Goal: Information Seeking & Learning: Understand process/instructions

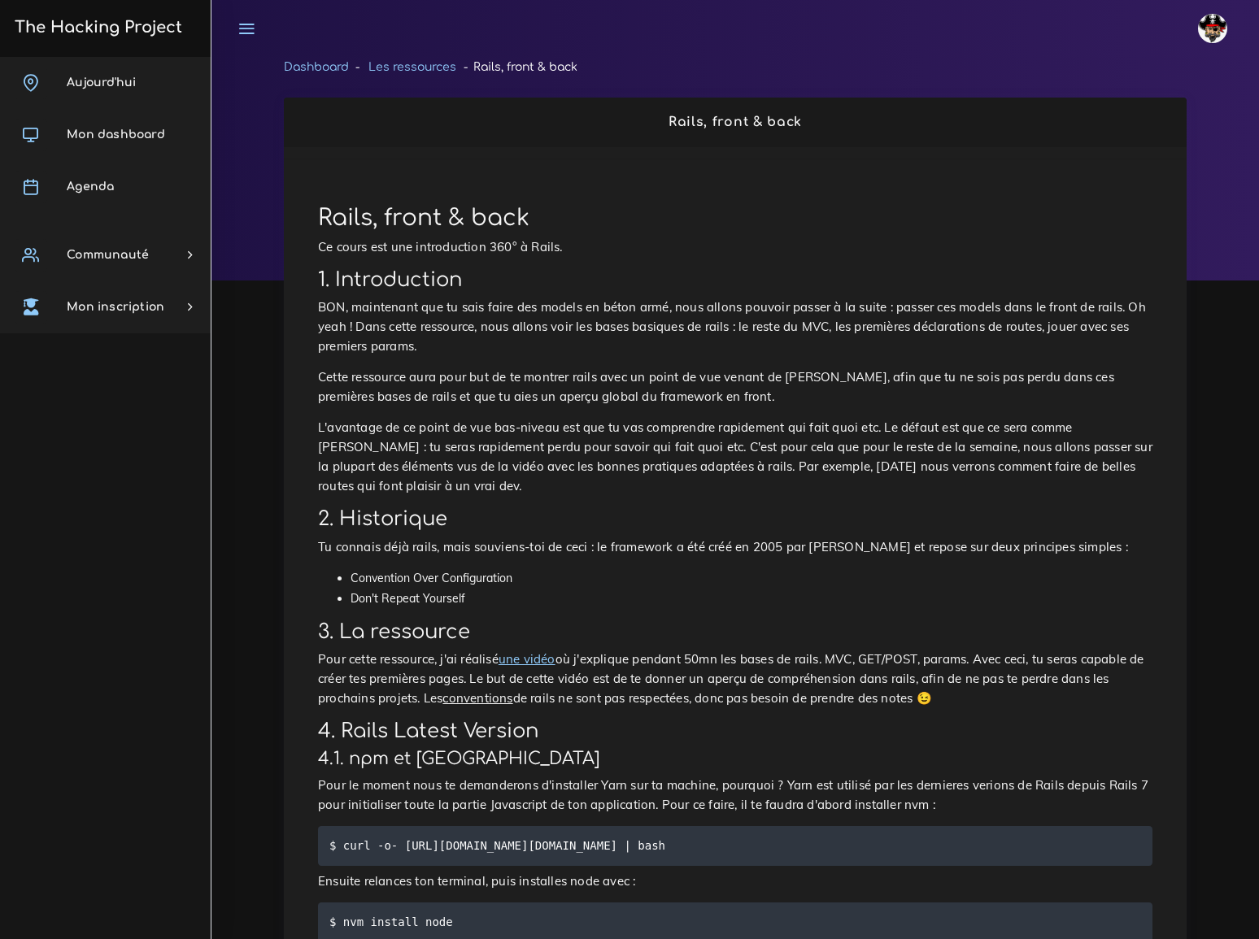
scroll to position [484, 0]
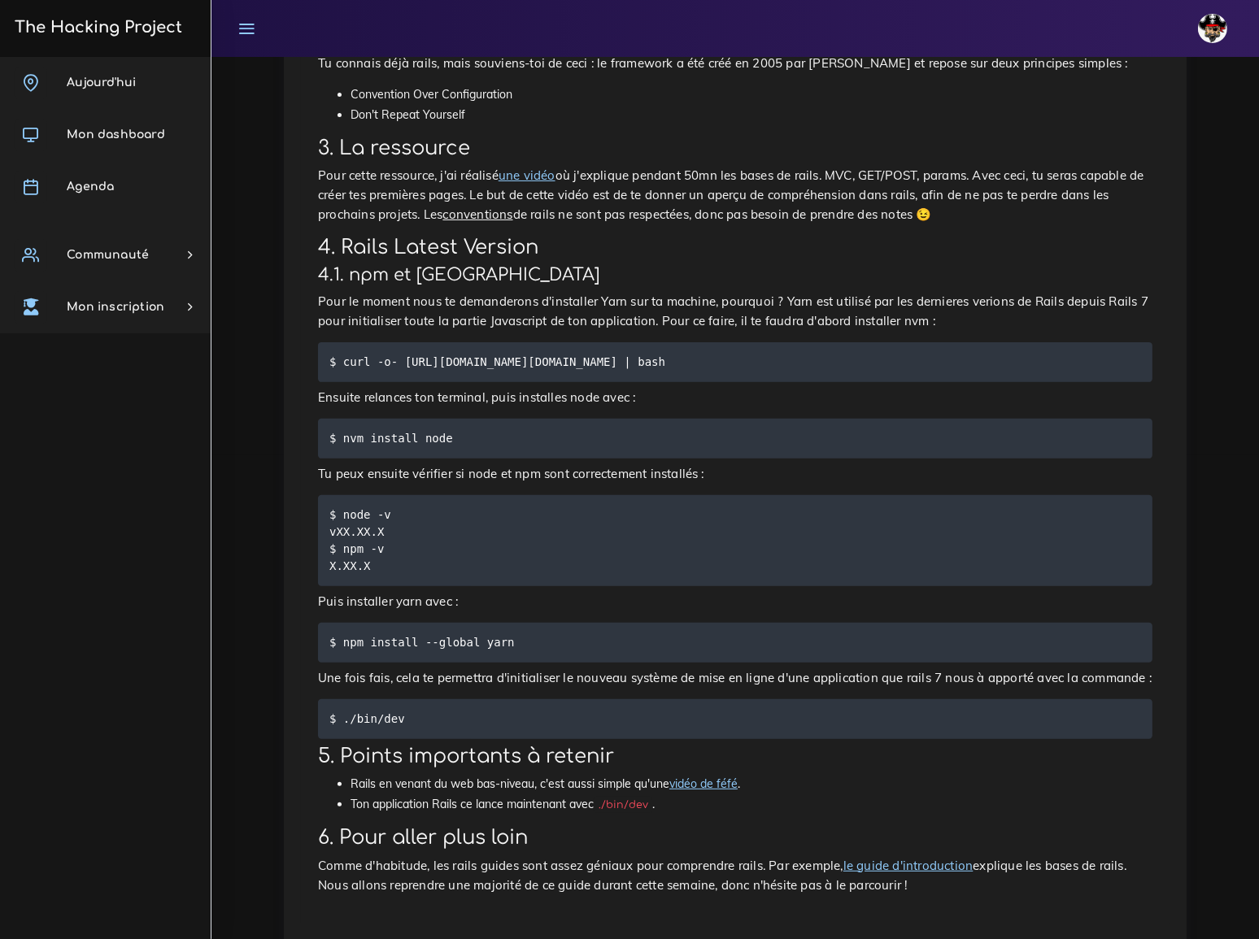
drag, startPoint x: 340, startPoint y: 280, endPoint x: 857, endPoint y: 285, distance: 517.3
click at [857, 342] on pre "$ curl -o- https://raw.githubusercontent.com/nvm-sh/nvm/v0.39.2/install.sh | ba…" at bounding box center [735, 362] width 834 height 40
copy code "curl -o- https://raw.githubusercontent.com/nvm-sh/nvm/v0.39.2/install.sh | bash"
drag, startPoint x: 342, startPoint y: 351, endPoint x: 451, endPoint y: 351, distance: 109.8
click at [451, 419] on pre "$ nvm install node" at bounding box center [735, 439] width 834 height 40
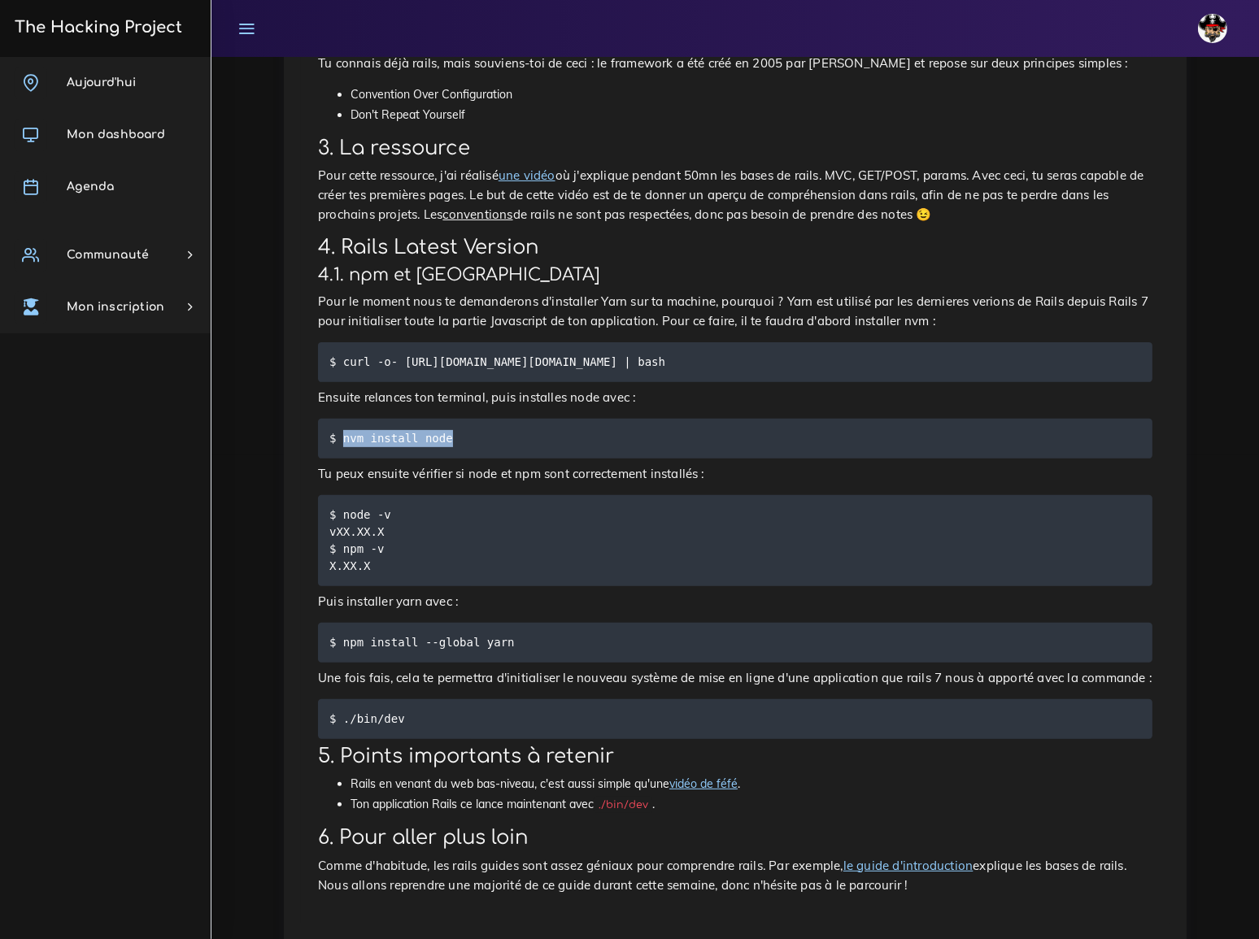
copy code "nvm install node"
drag, startPoint x: 341, startPoint y: 279, endPoint x: 851, endPoint y: 277, distance: 509.9
click at [851, 342] on pre "$ curl -o- https://raw.githubusercontent.com/nvm-sh/nvm/v0.39.2/install.sh | ba…" at bounding box center [735, 362] width 834 height 40
copy code "curl -o- https://raw.githubusercontent.com/nvm-sh/nvm/v0.39.2/install.sh | bash"
drag, startPoint x: 342, startPoint y: 350, endPoint x: 468, endPoint y: 346, distance: 126.9
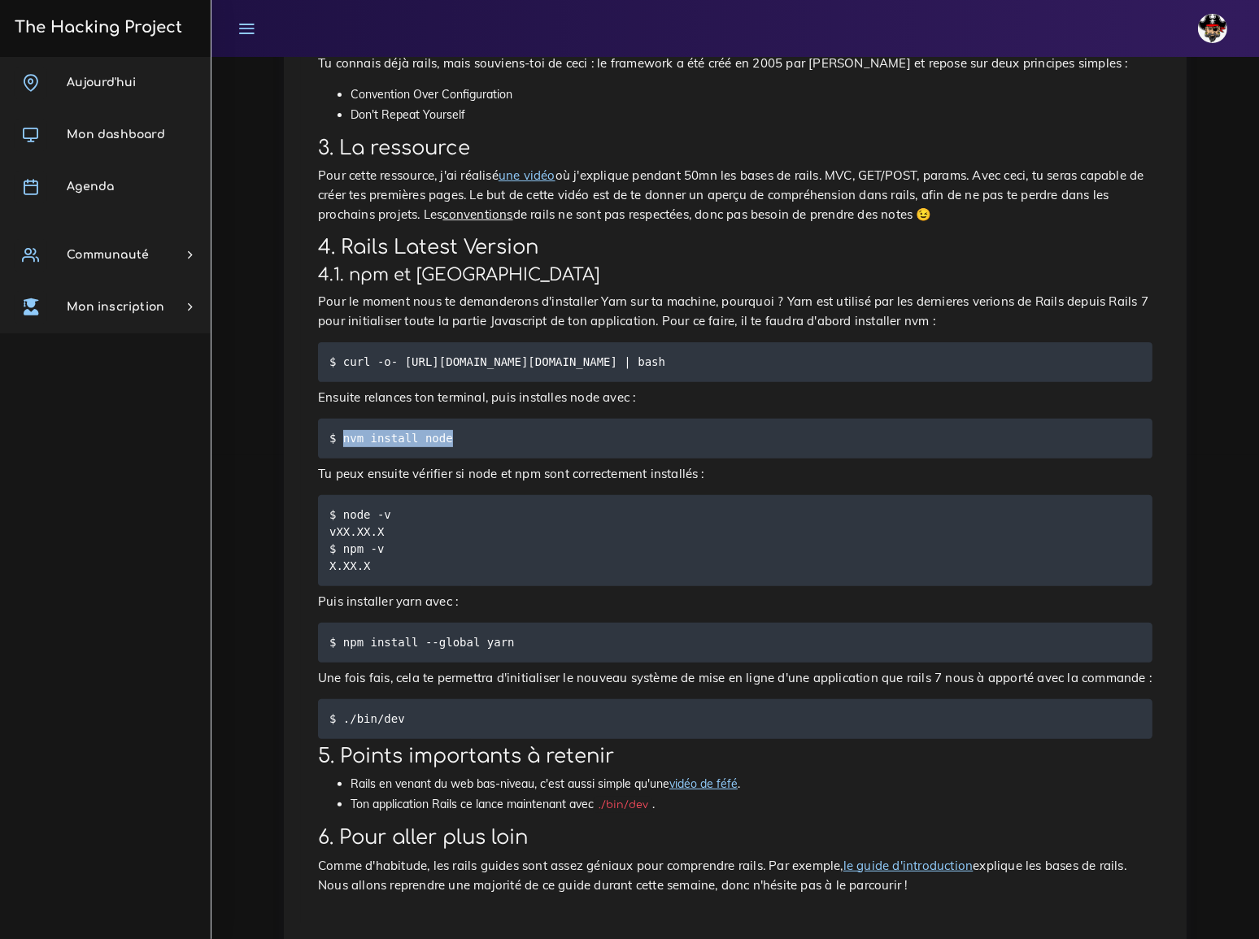
click at [468, 419] on pre "$ nvm install node" at bounding box center [735, 439] width 834 height 40
copy code "nvm install node"
drag, startPoint x: 338, startPoint y: 425, endPoint x: 418, endPoint y: 428, distance: 79.7
click at [418, 495] on pre "$ node -v vXX.XX.X $ npm -v X.XX.X" at bounding box center [735, 540] width 834 height 91
copy code "node -v"
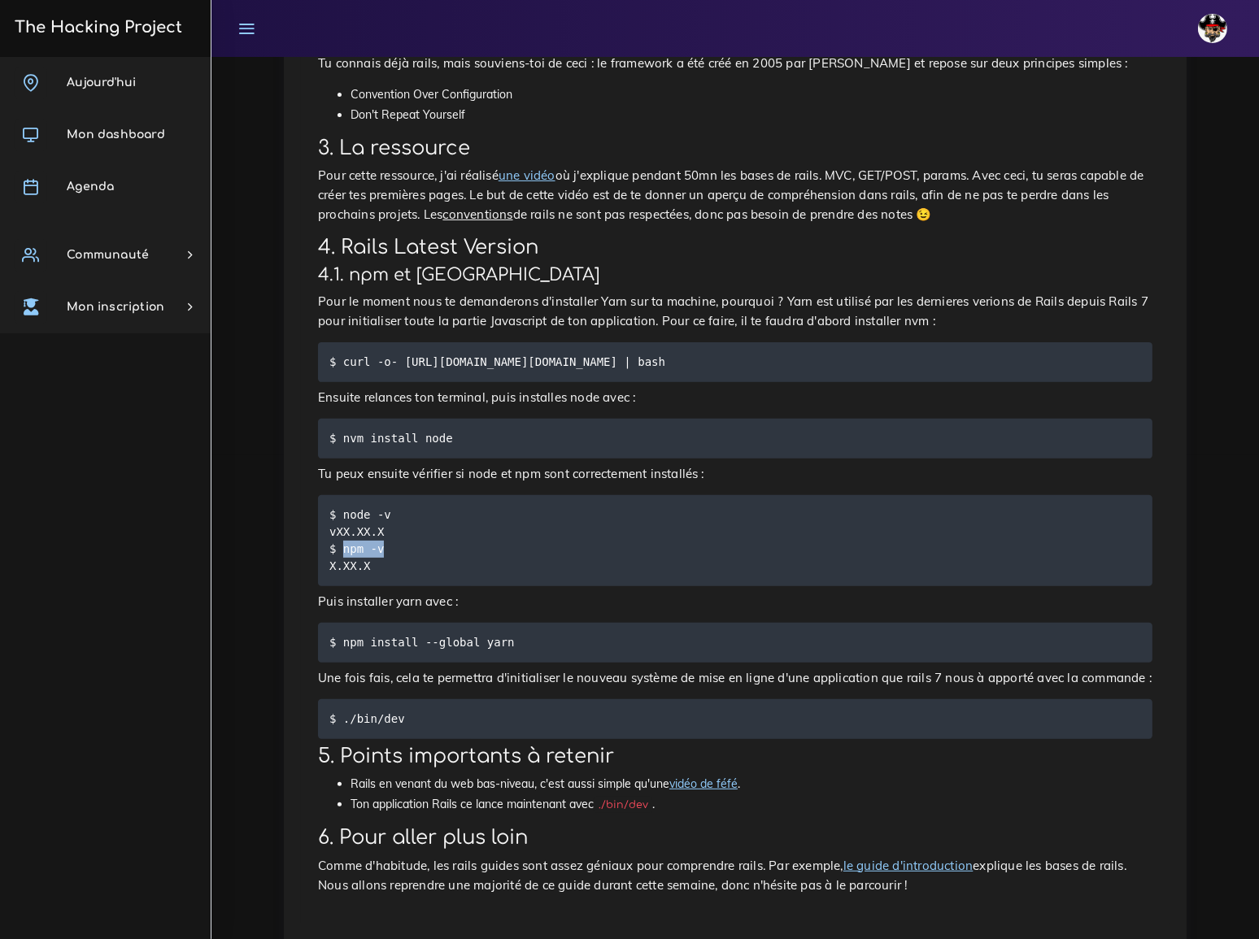
drag, startPoint x: 341, startPoint y: 457, endPoint x: 396, endPoint y: 460, distance: 55.4
click at [396, 495] on pre "$ node -v vXX.XX.X $ npm -v X.XX.X" at bounding box center [735, 540] width 834 height 91
copy code "npm -v"
drag, startPoint x: 442, startPoint y: 353, endPoint x: 337, endPoint y: 346, distance: 105.1
click at [337, 429] on code "$ nvm install node" at bounding box center [393, 438] width 128 height 18
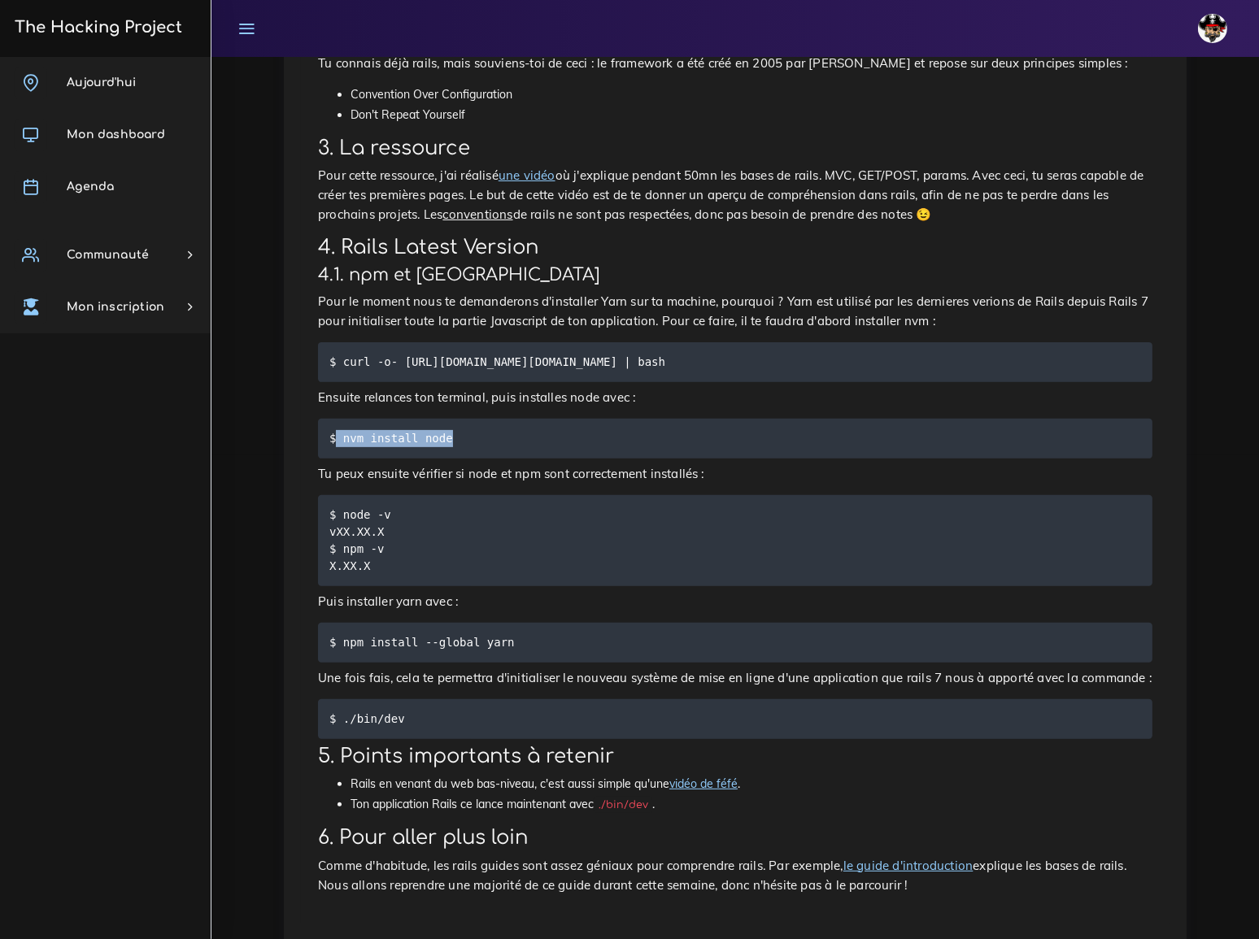
copy code "nvm install node"
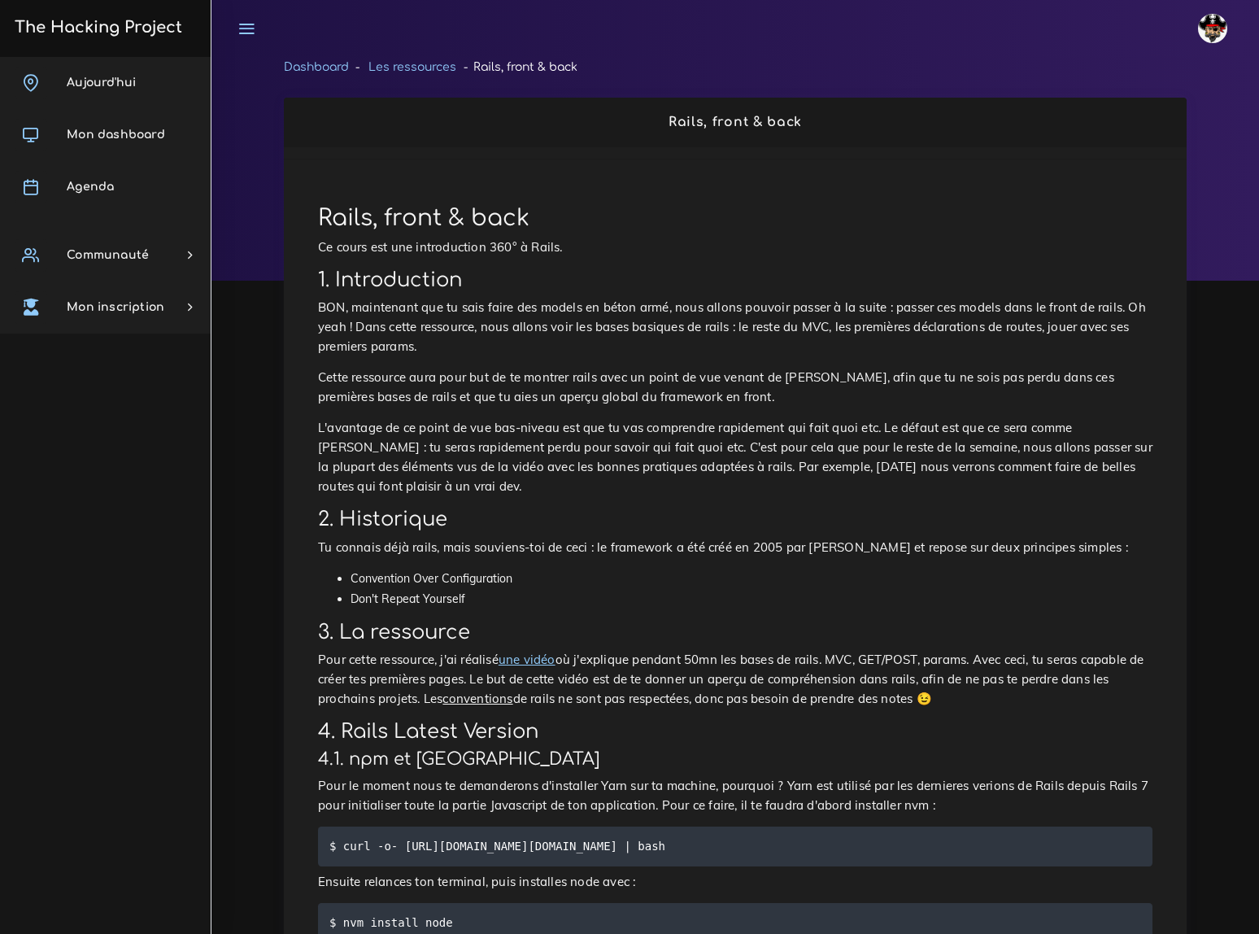
scroll to position [484, 0]
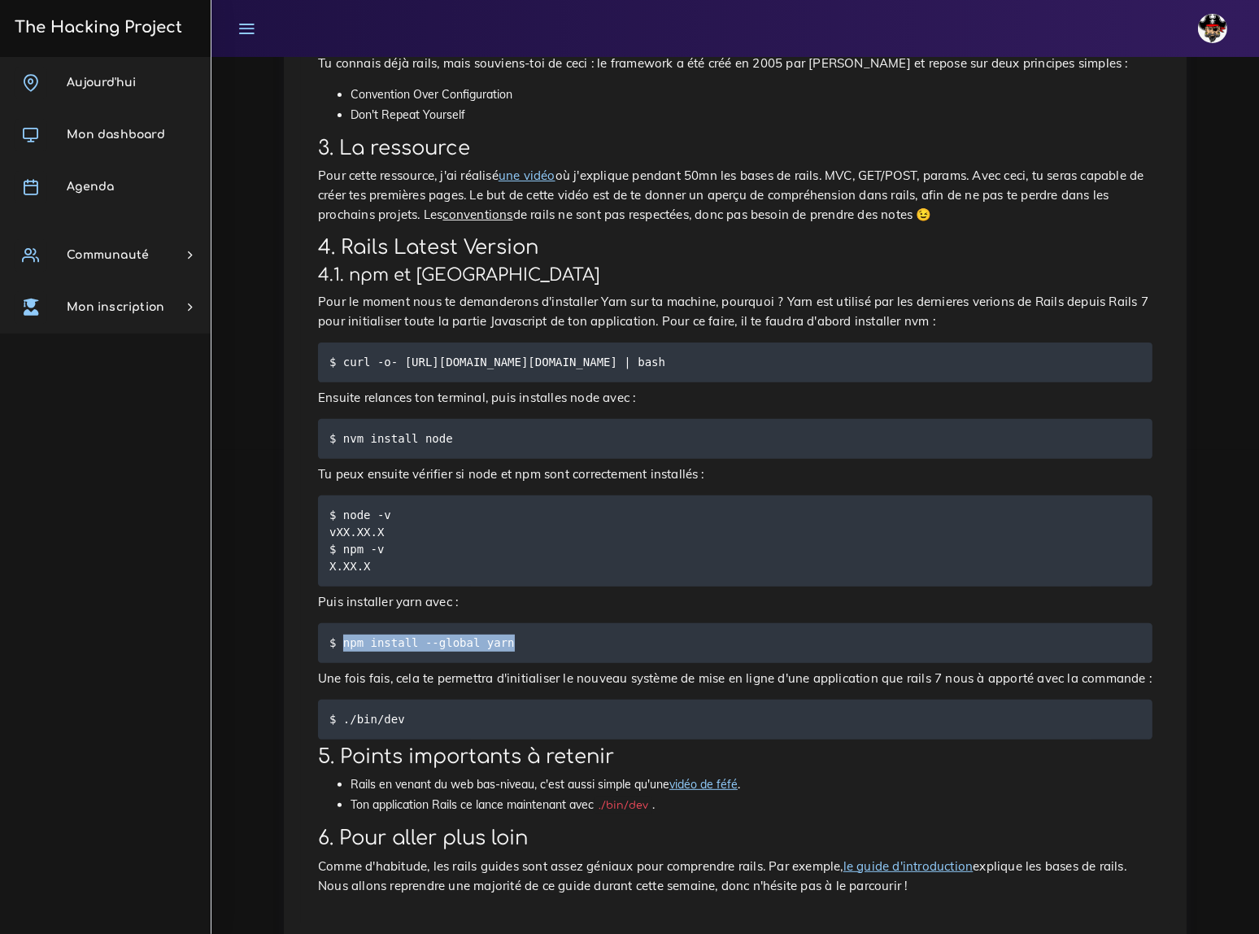
drag, startPoint x: 342, startPoint y: 552, endPoint x: 507, endPoint y: 551, distance: 165.1
click at [507, 623] on pre "$ npm install --global yarn" at bounding box center [735, 643] width 834 height 40
copy code "npm install --global yarn"
drag, startPoint x: 342, startPoint y: 626, endPoint x: 406, endPoint y: 625, distance: 64.3
click at [406, 699] on pre "$ ./bin/dev" at bounding box center [735, 719] width 834 height 40
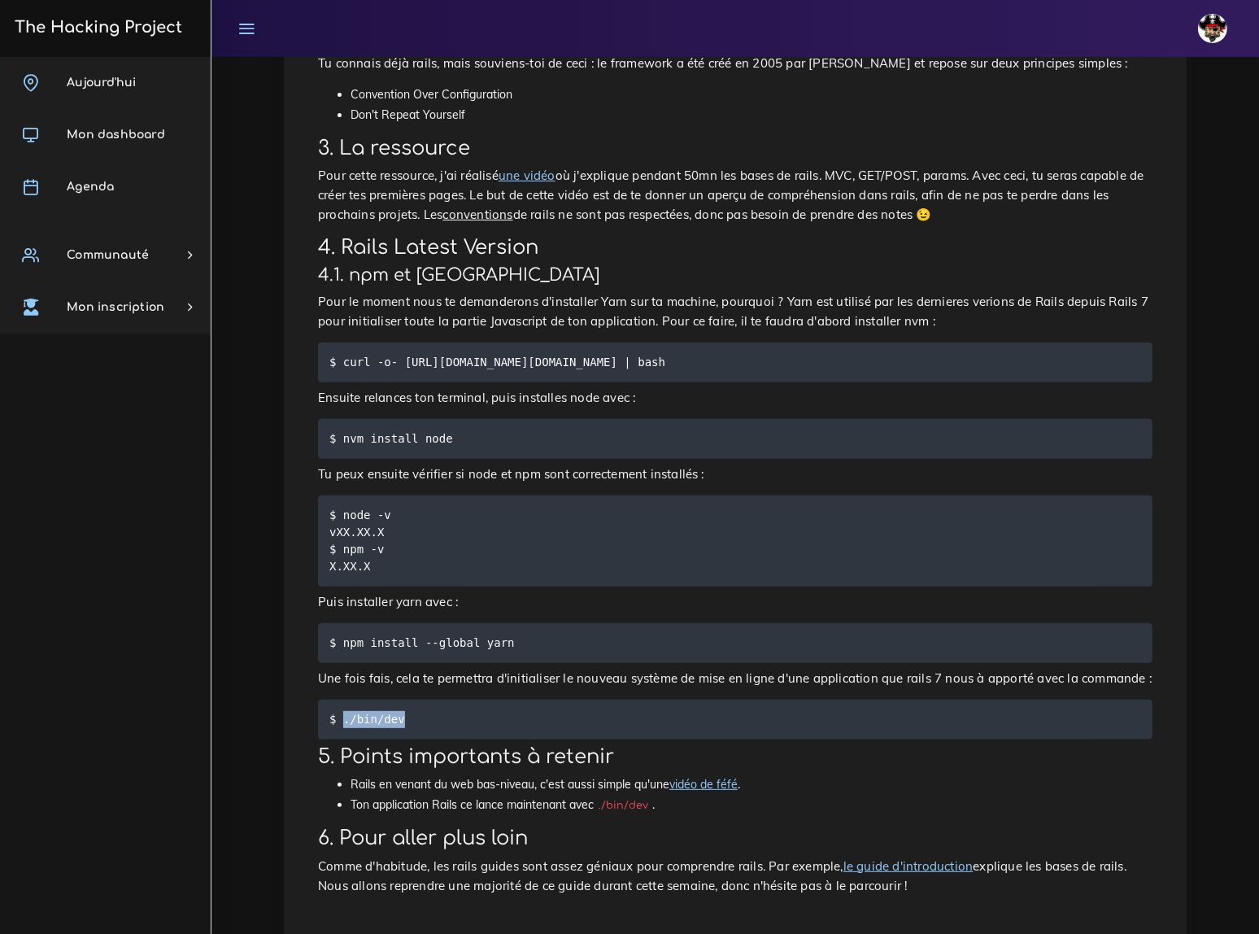
copy code "./bin/dev"
click at [1043, 25] on div "CHRISTIAN Éditer profil Lier son compte Zone à risques Déconnexion" at bounding box center [735, 28] width 1018 height 57
drag, startPoint x: 342, startPoint y: 626, endPoint x: 401, endPoint y: 626, distance: 58.6
click at [401, 710] on code "$ ./bin/dev" at bounding box center [369, 719] width 80 height 18
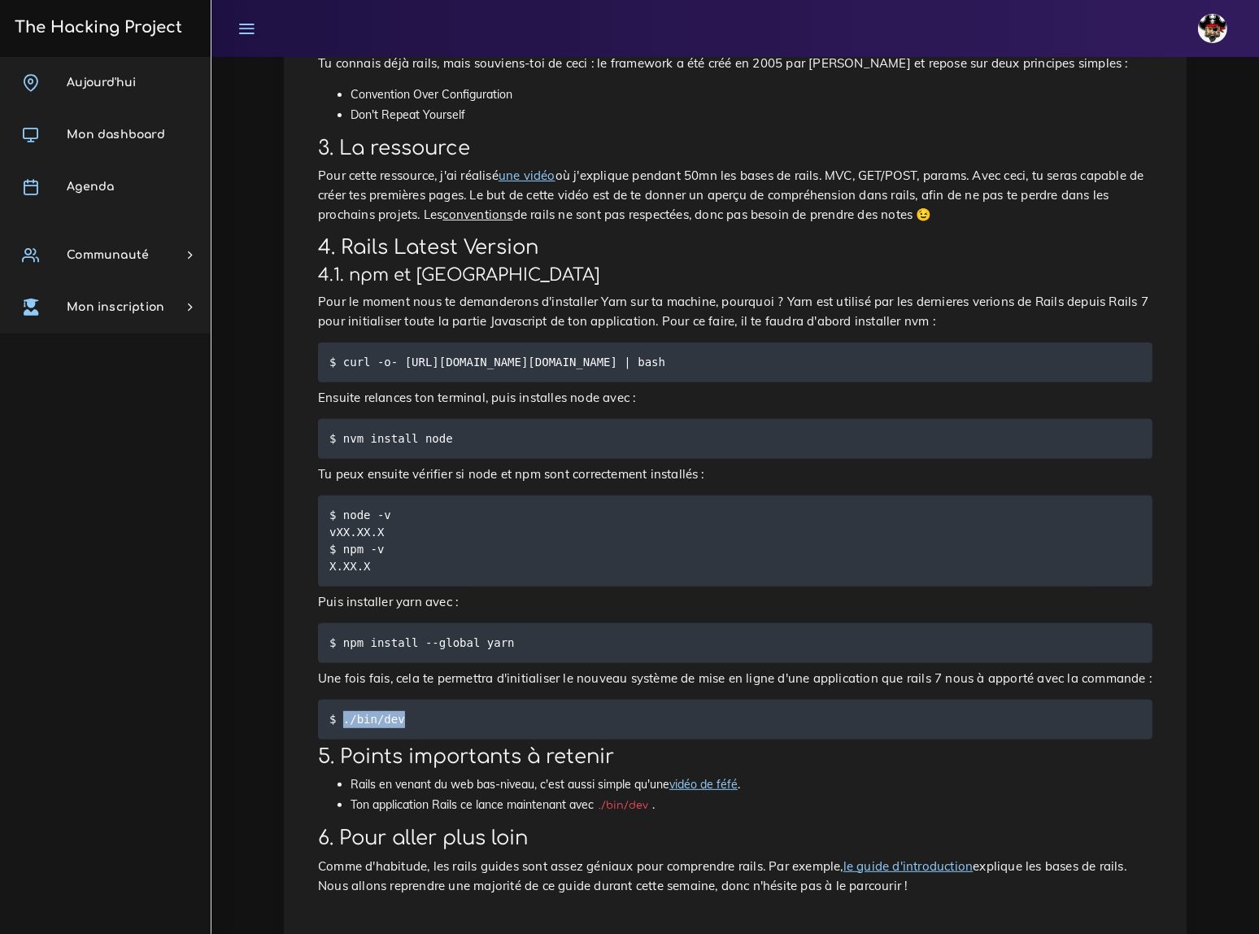
copy code "./bin/dev"
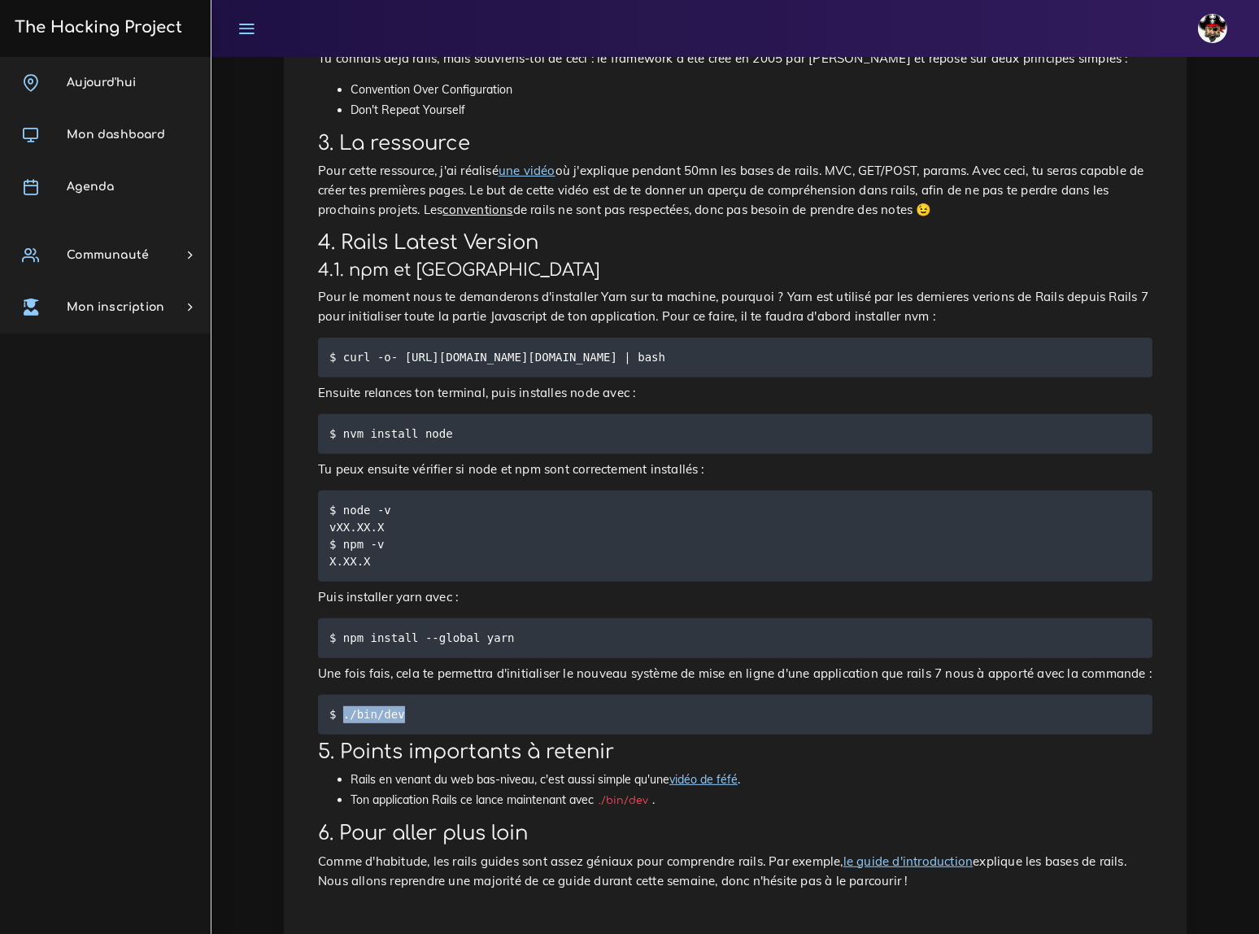
click at [691, 772] on link "vidéo de féfé" at bounding box center [703, 779] width 68 height 15
